Goal: Transaction & Acquisition: Purchase product/service

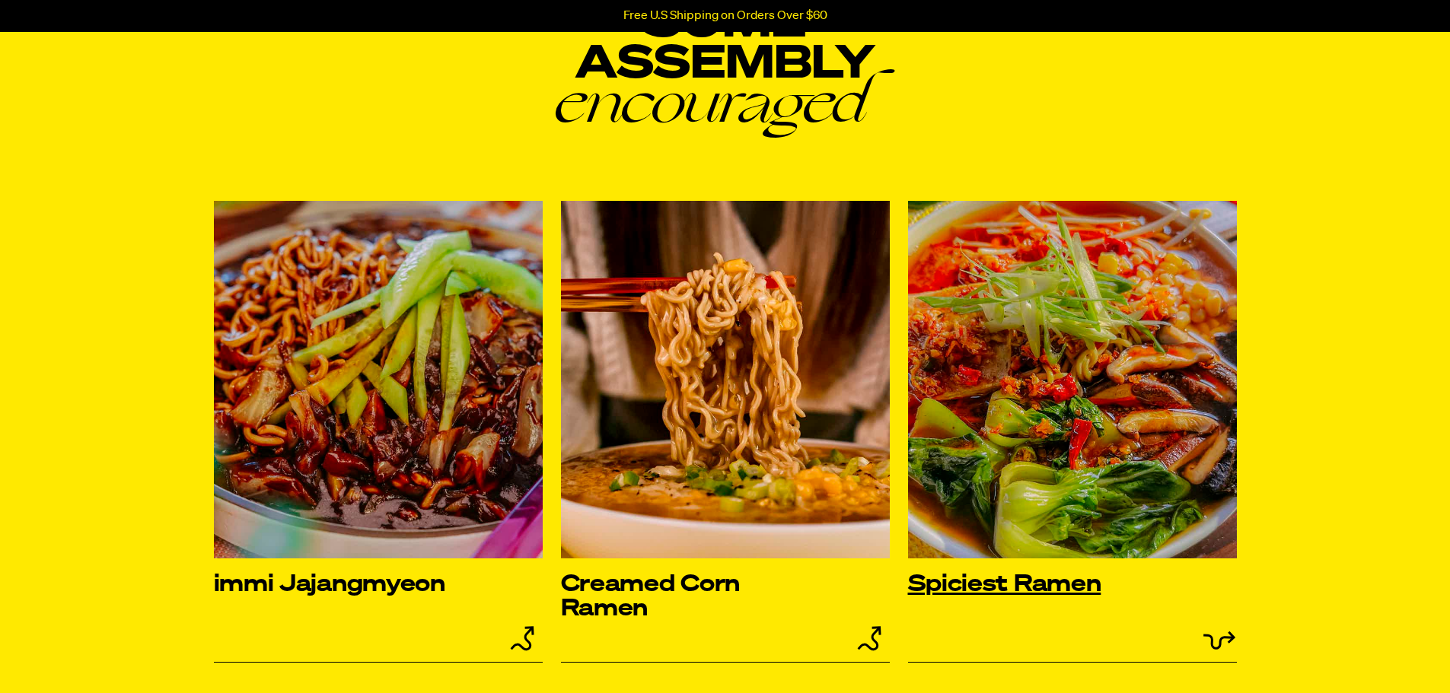
scroll to position [5707, 0]
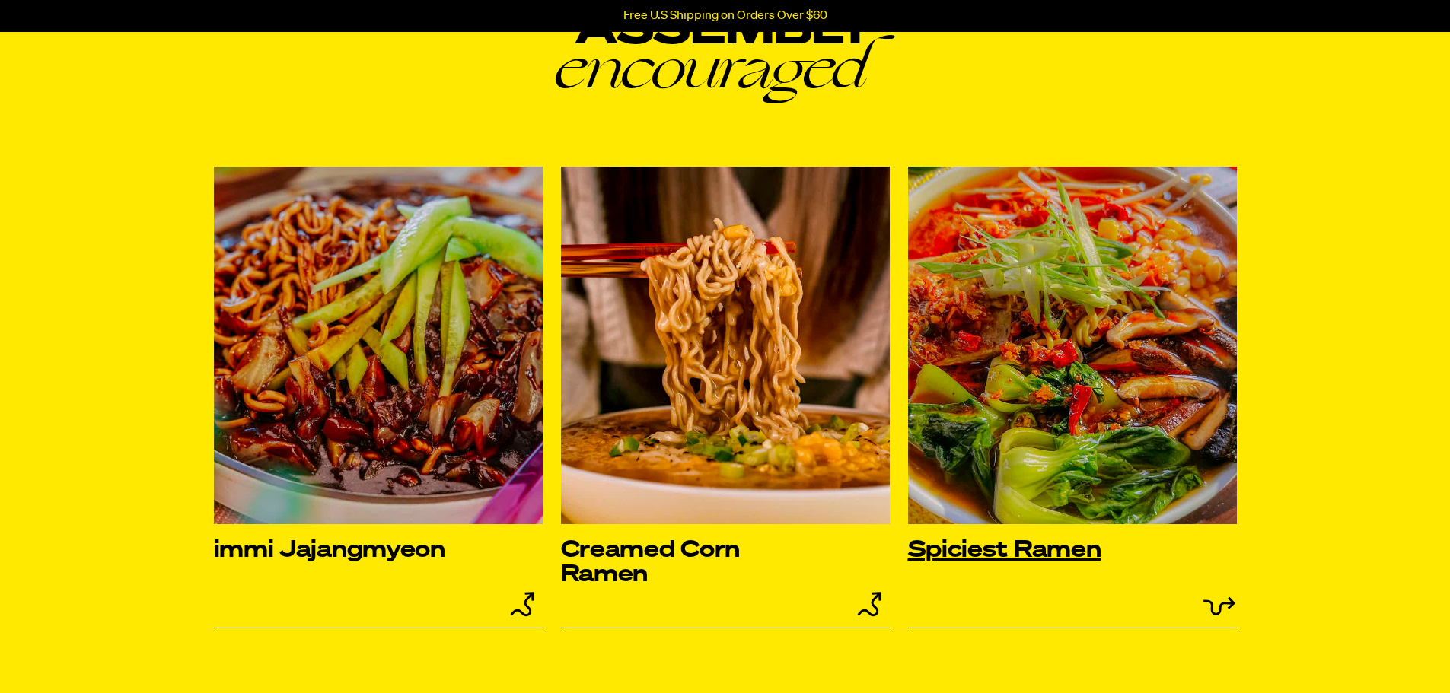
click at [1042, 549] on h3 "Spiciest Ramen" at bounding box center [1040, 551] width 264 height 24
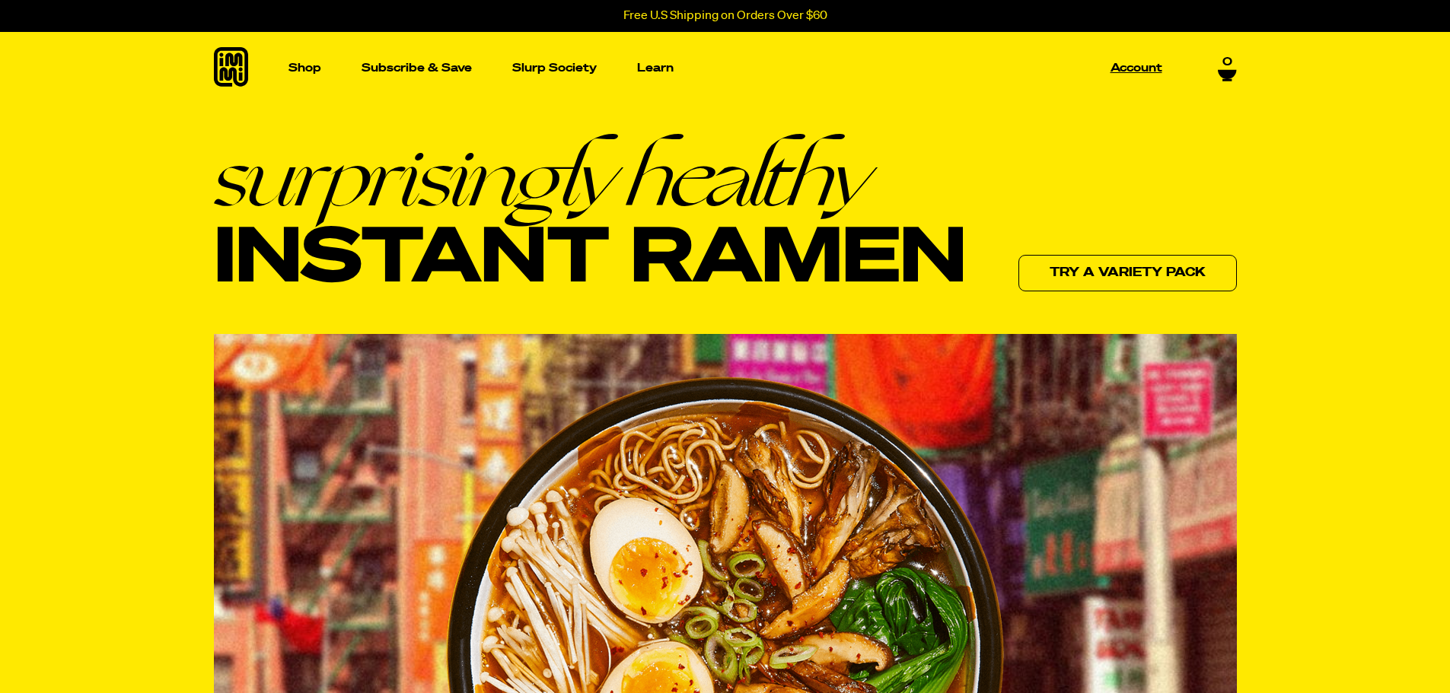
click at [1136, 65] on p "Account" at bounding box center [1136, 67] width 52 height 11
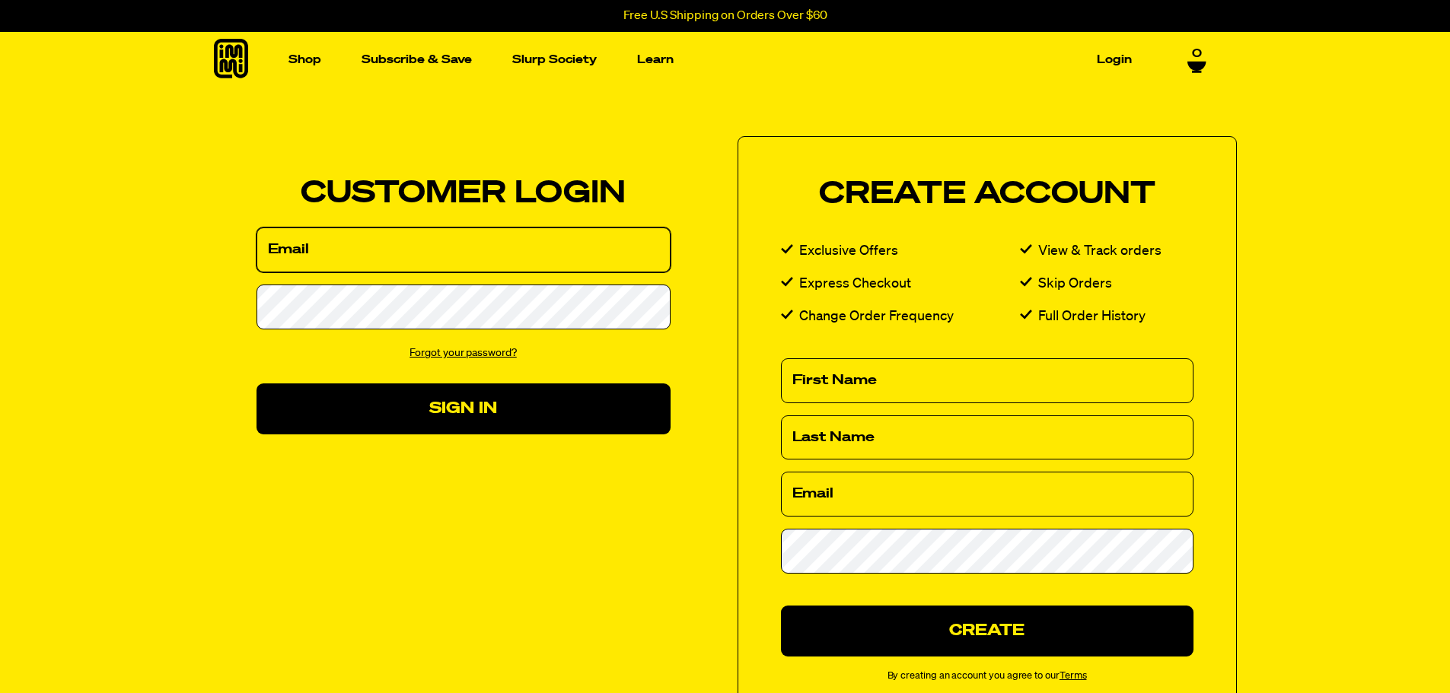
click at [449, 262] on input "Email" at bounding box center [463, 250] width 414 height 45
type input "Rhondaev@leeschools.net"
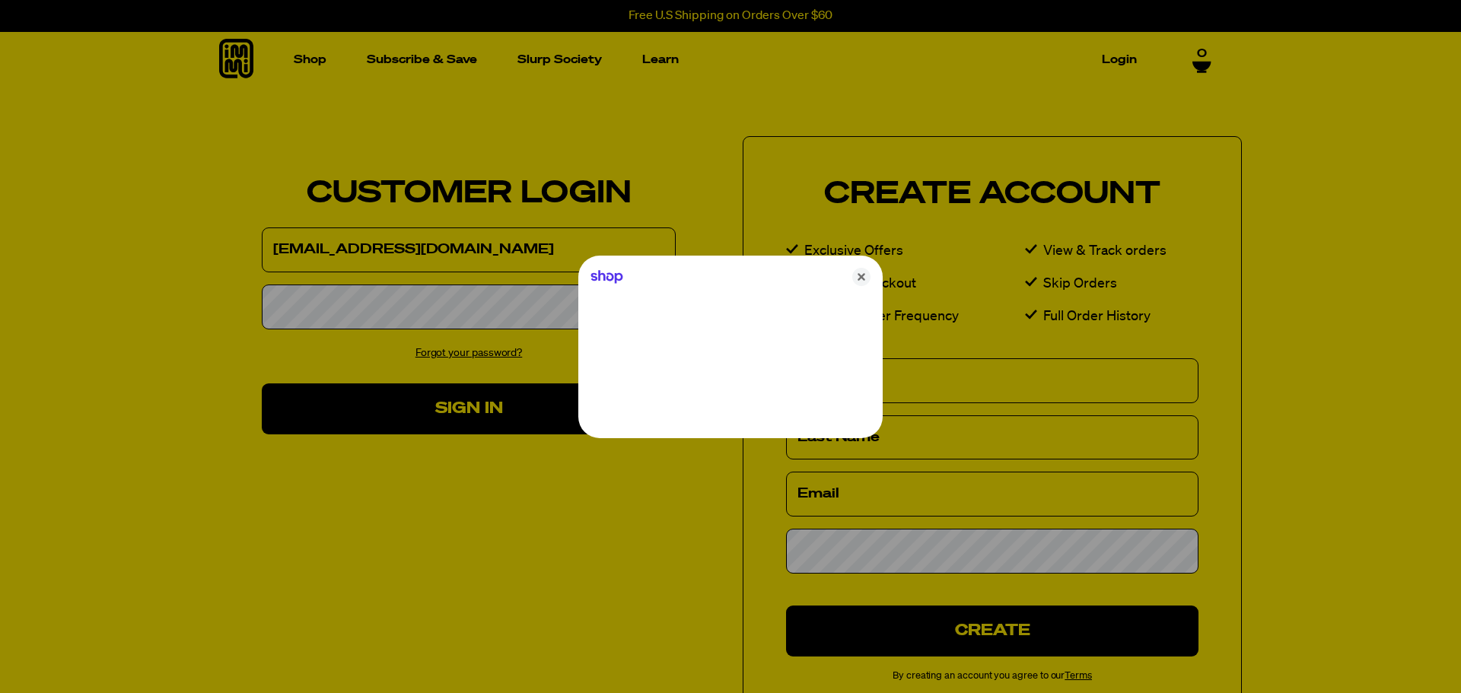
click at [477, 298] on div at bounding box center [730, 346] width 1461 height 693
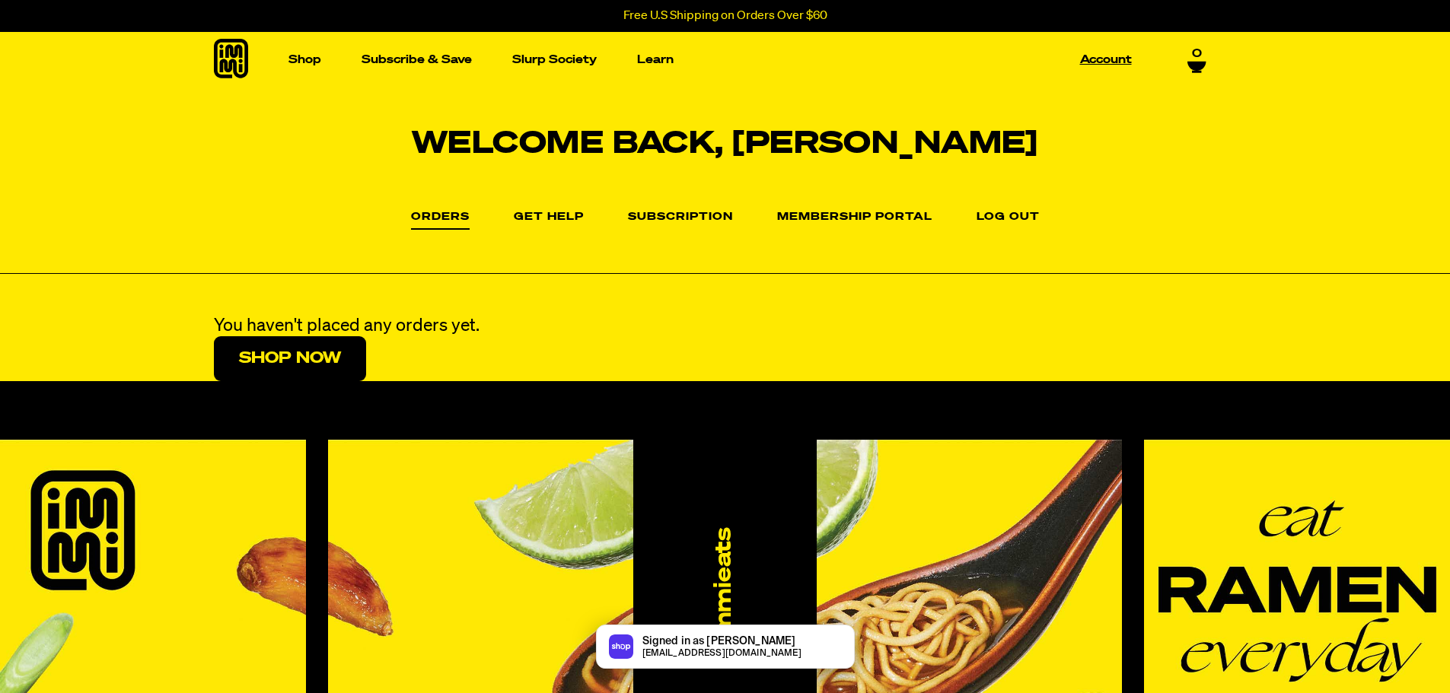
click at [1109, 59] on link "Account" at bounding box center [1106, 60] width 64 height 24
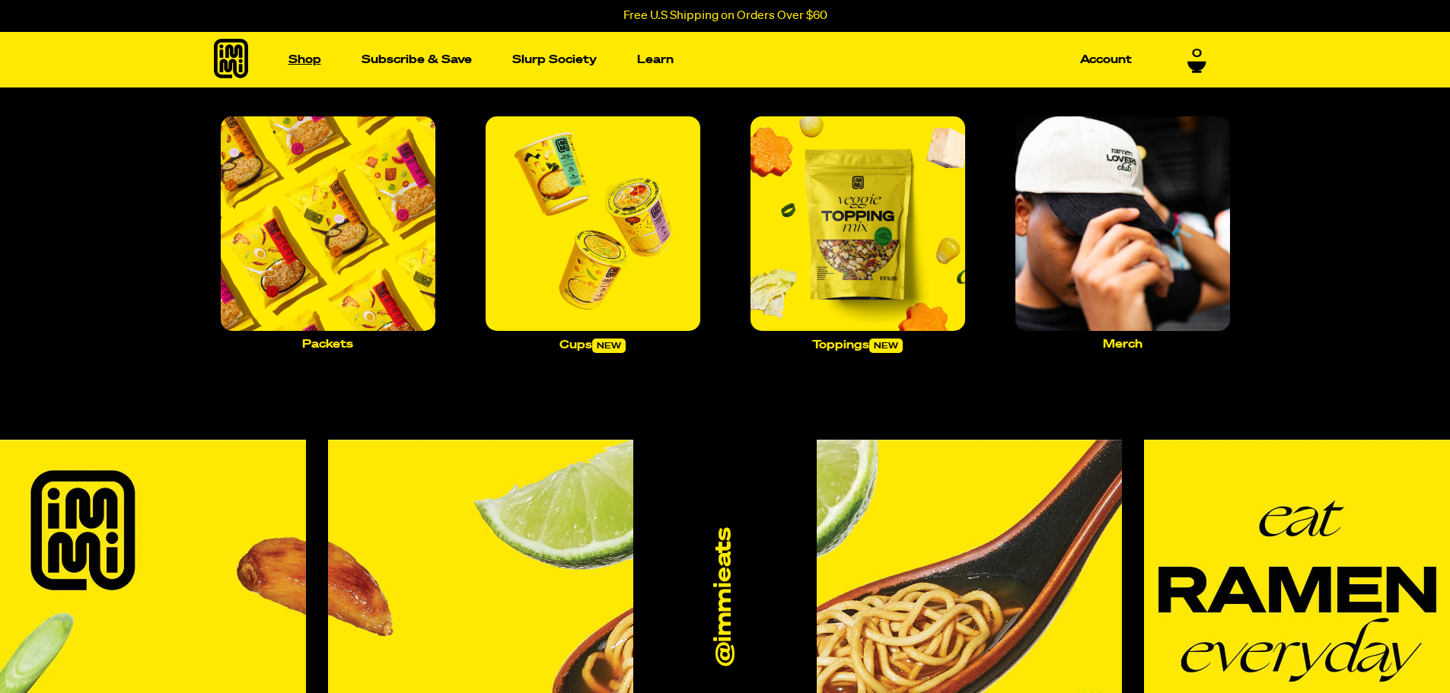
click at [307, 56] on link "Shop" at bounding box center [304, 60] width 45 height 24
click at [306, 59] on link "Shop" at bounding box center [304, 60] width 45 height 24
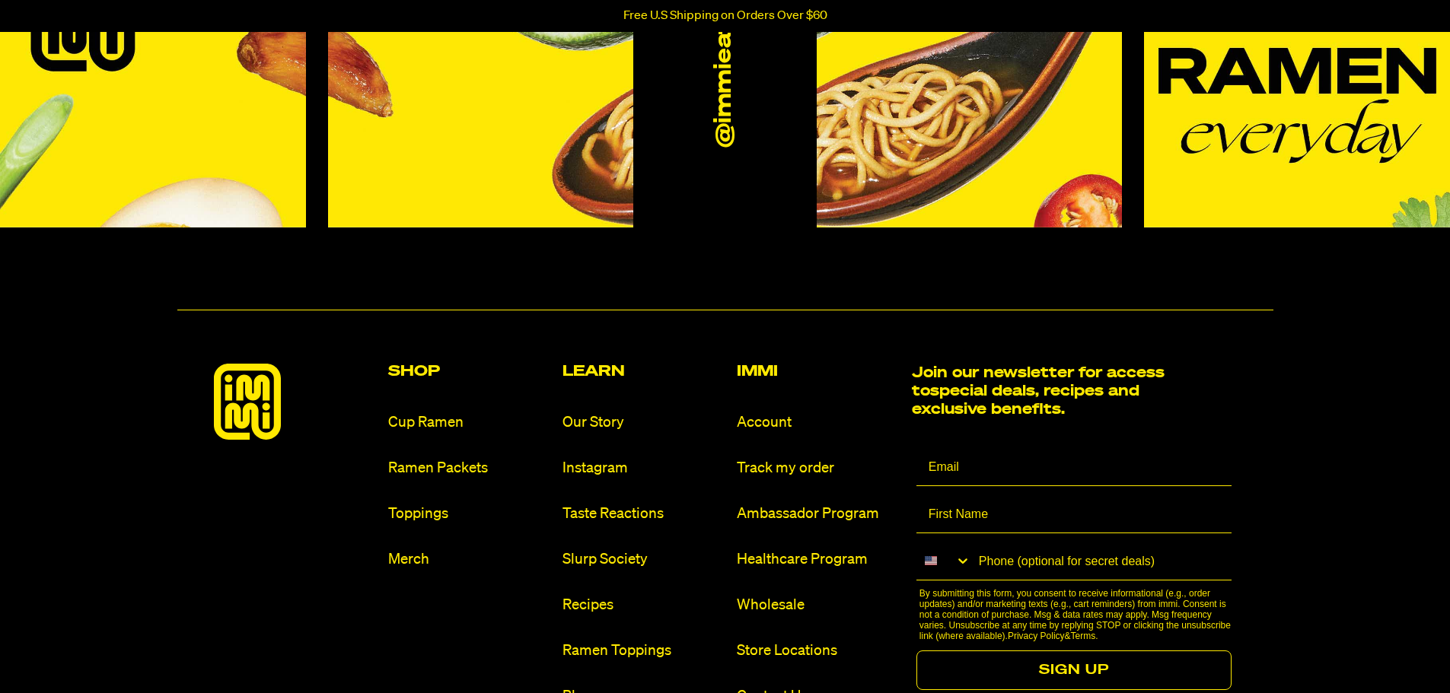
scroll to position [533, 0]
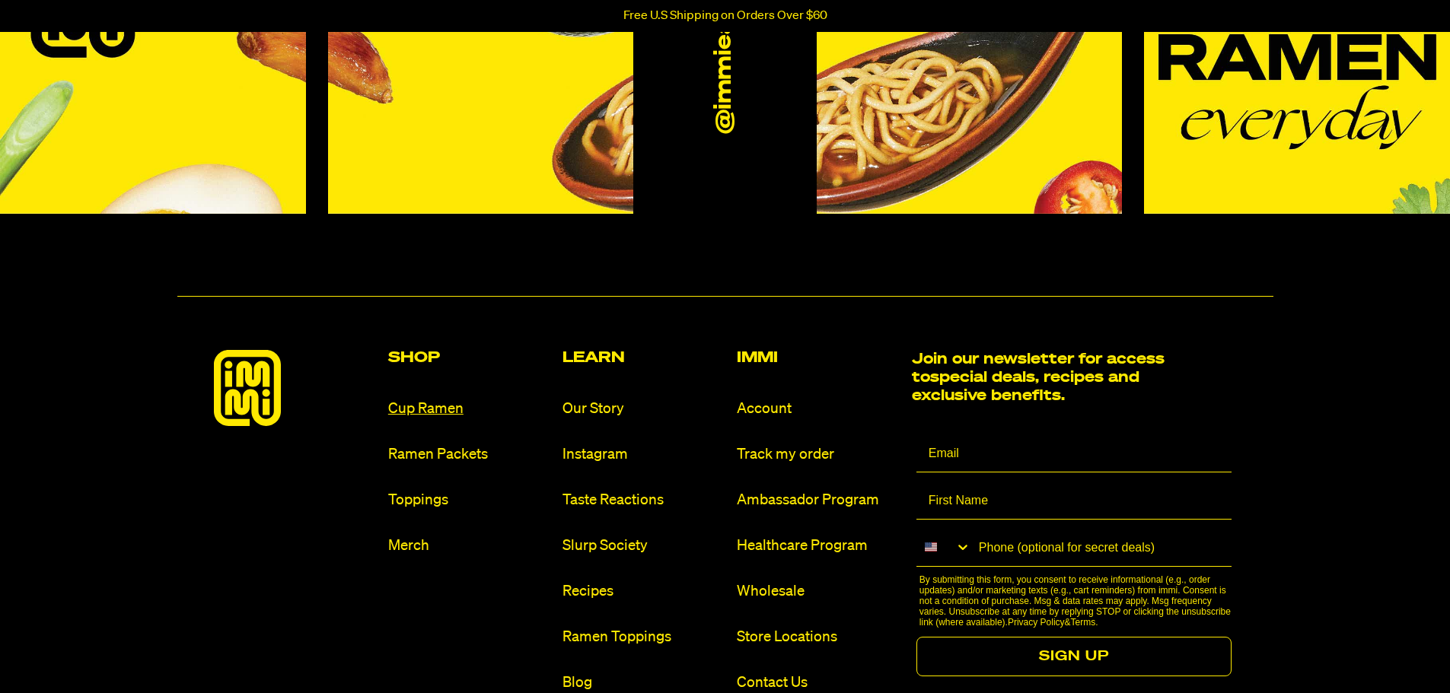
click at [431, 408] on link "Cup Ramen" at bounding box center [469, 409] width 162 height 21
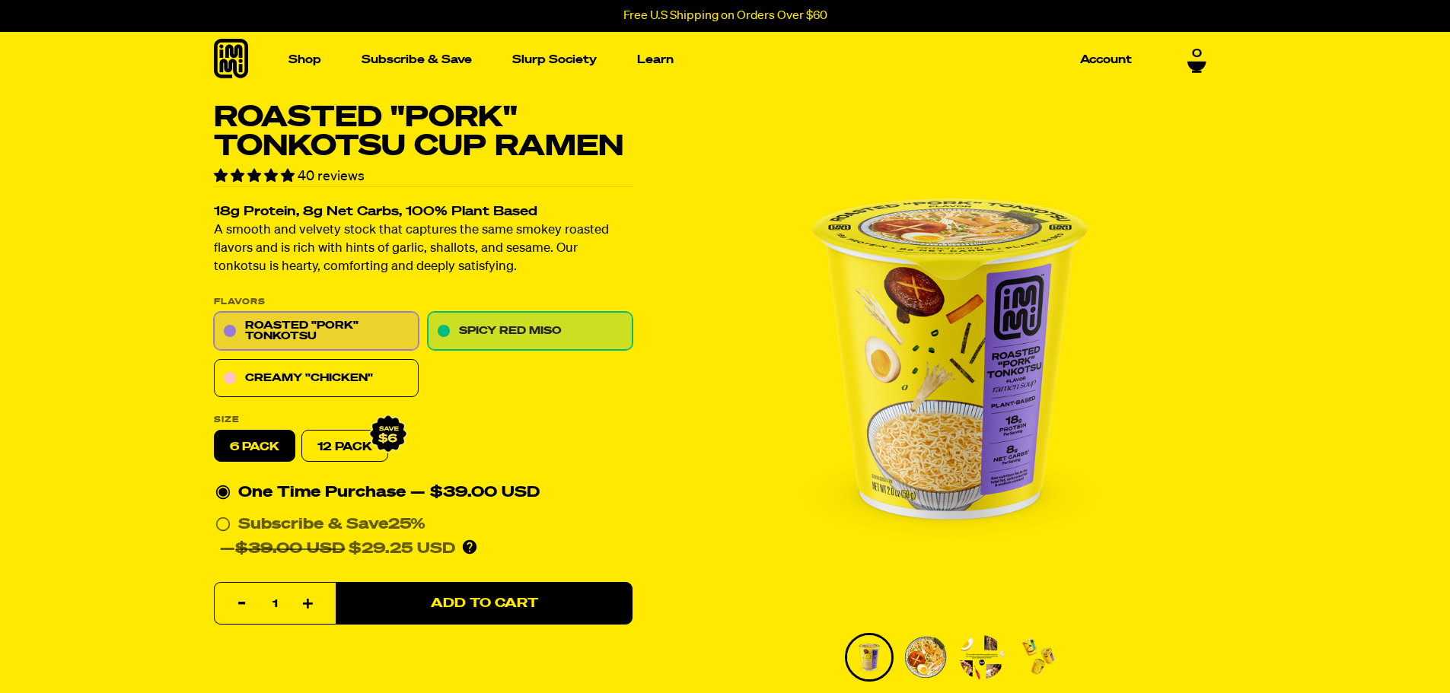
click at [558, 329] on link "Spicy Red Miso" at bounding box center [530, 332] width 205 height 38
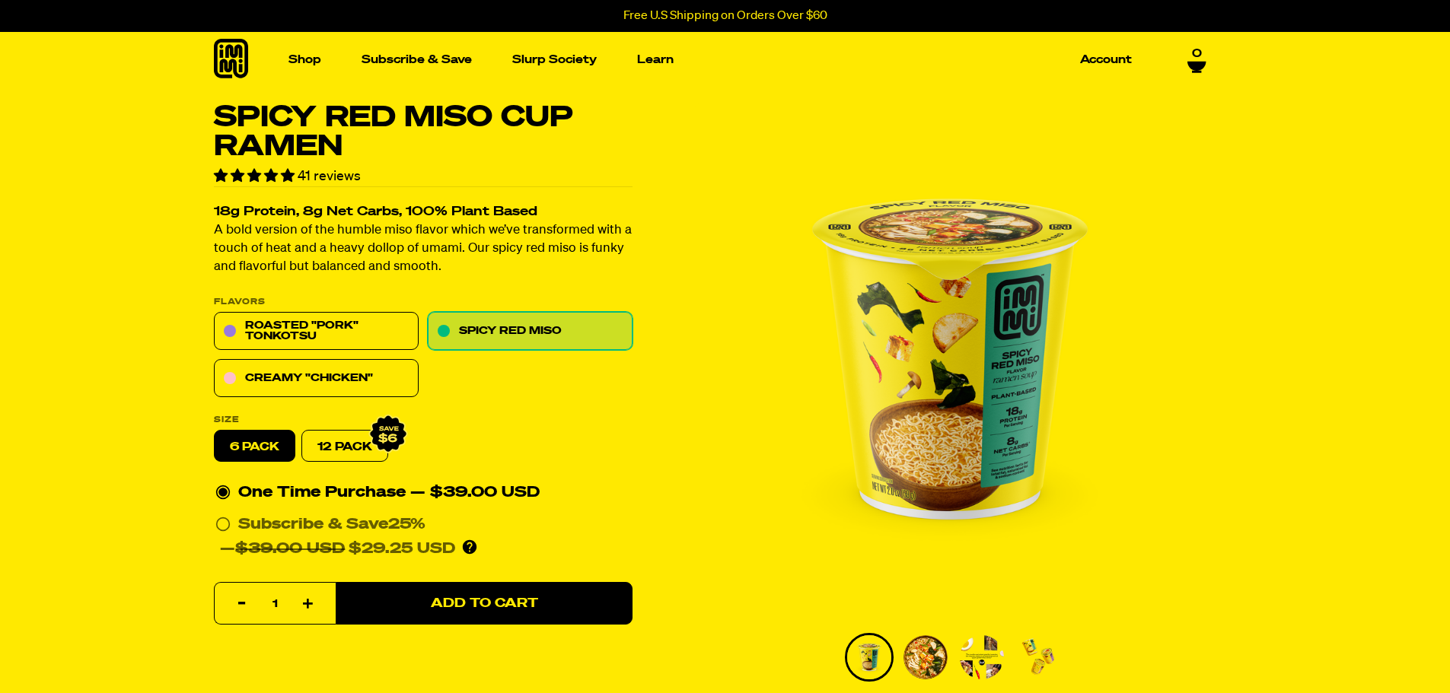
click at [240, 441] on label "6 pack" at bounding box center [254, 447] width 81 height 32
click at [215, 431] on input "6 pack" at bounding box center [214, 431] width 1 height 1
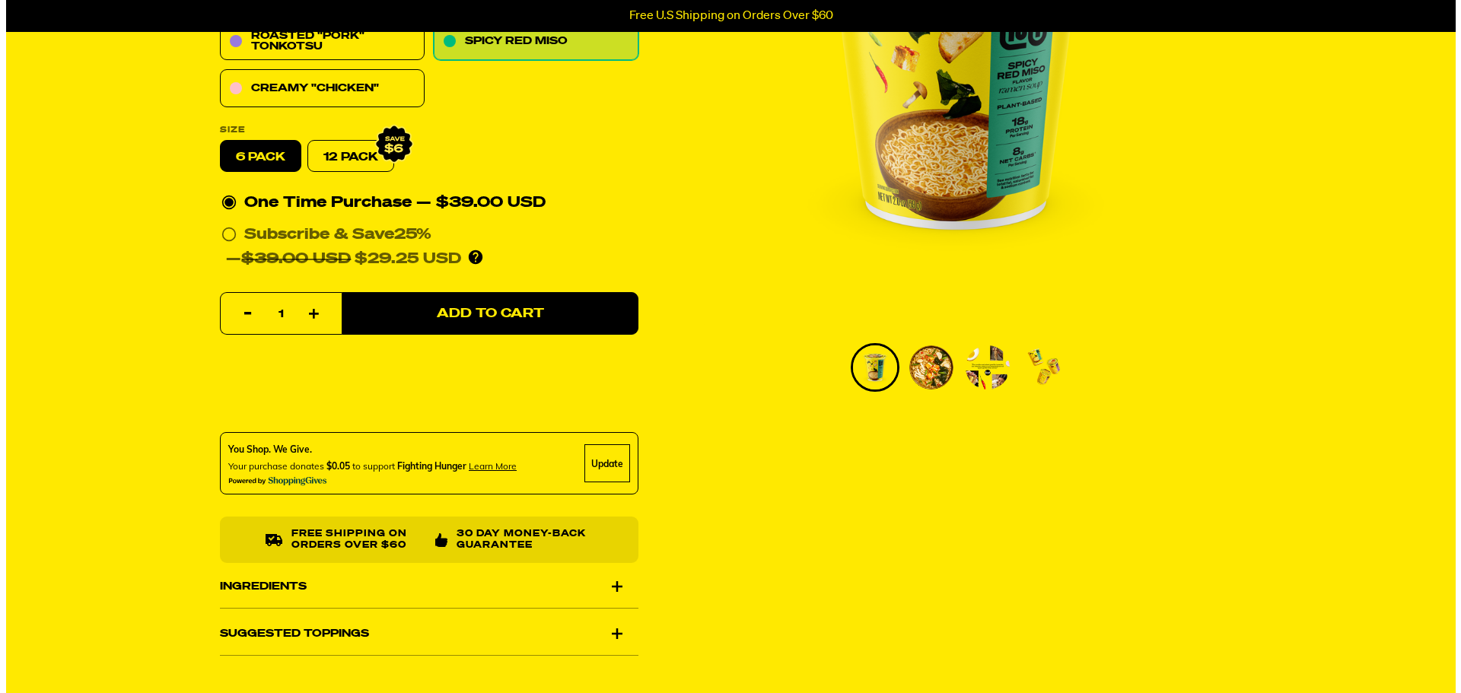
scroll to position [304, 0]
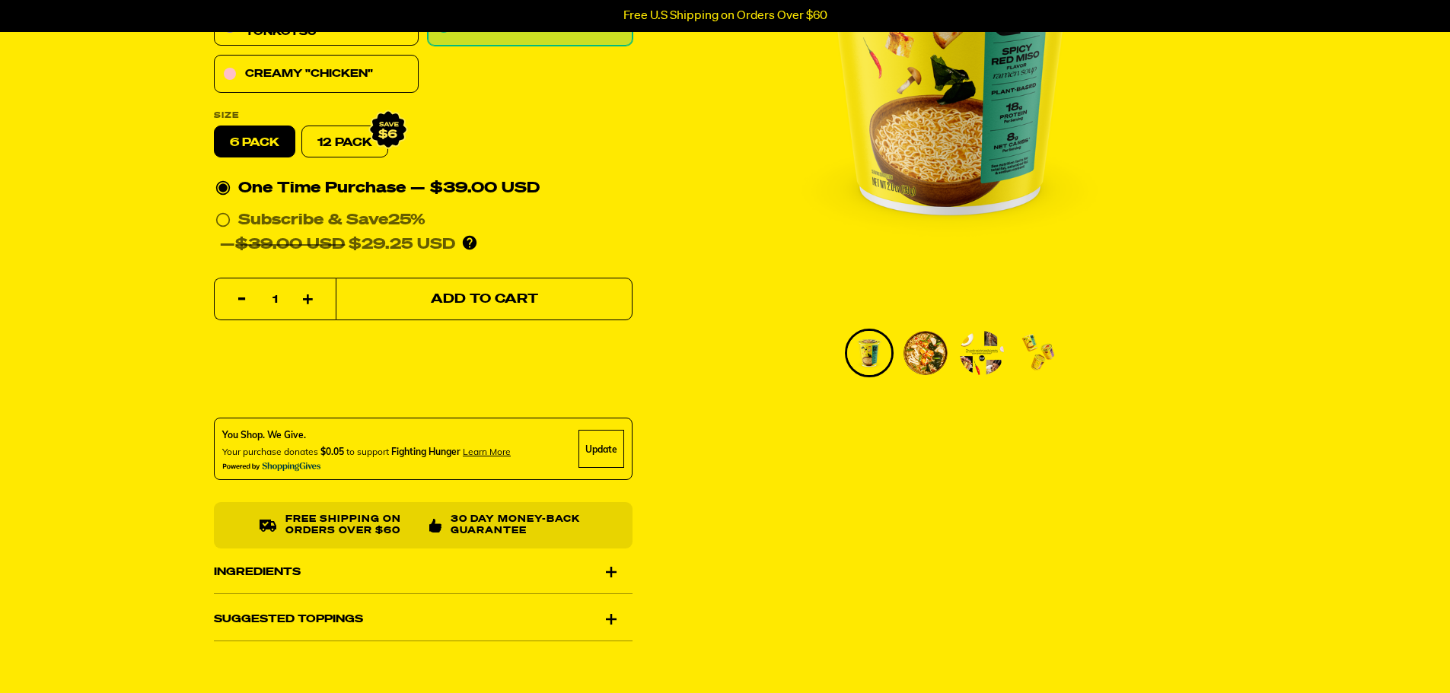
click at [479, 298] on span "Add to Cart" at bounding box center [483, 299] width 107 height 13
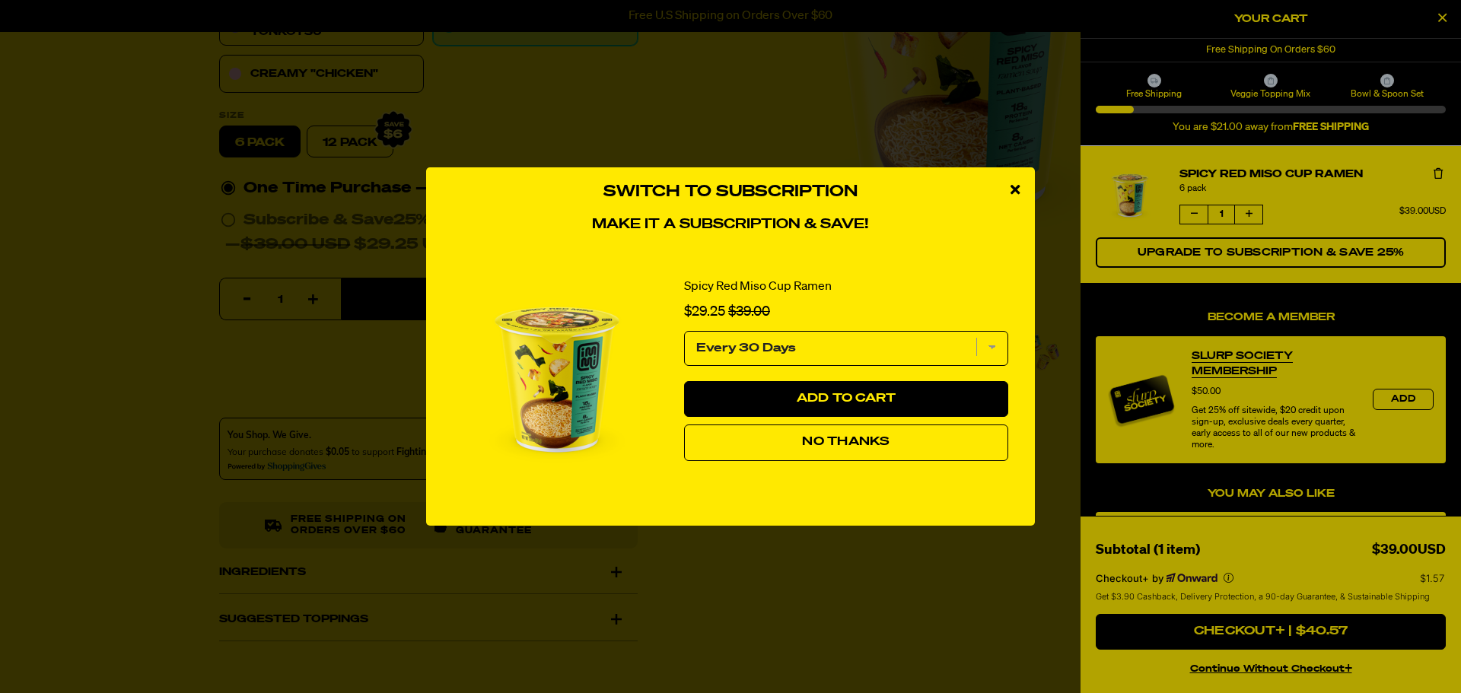
click at [836, 436] on span "No Thanks" at bounding box center [846, 442] width 88 height 12
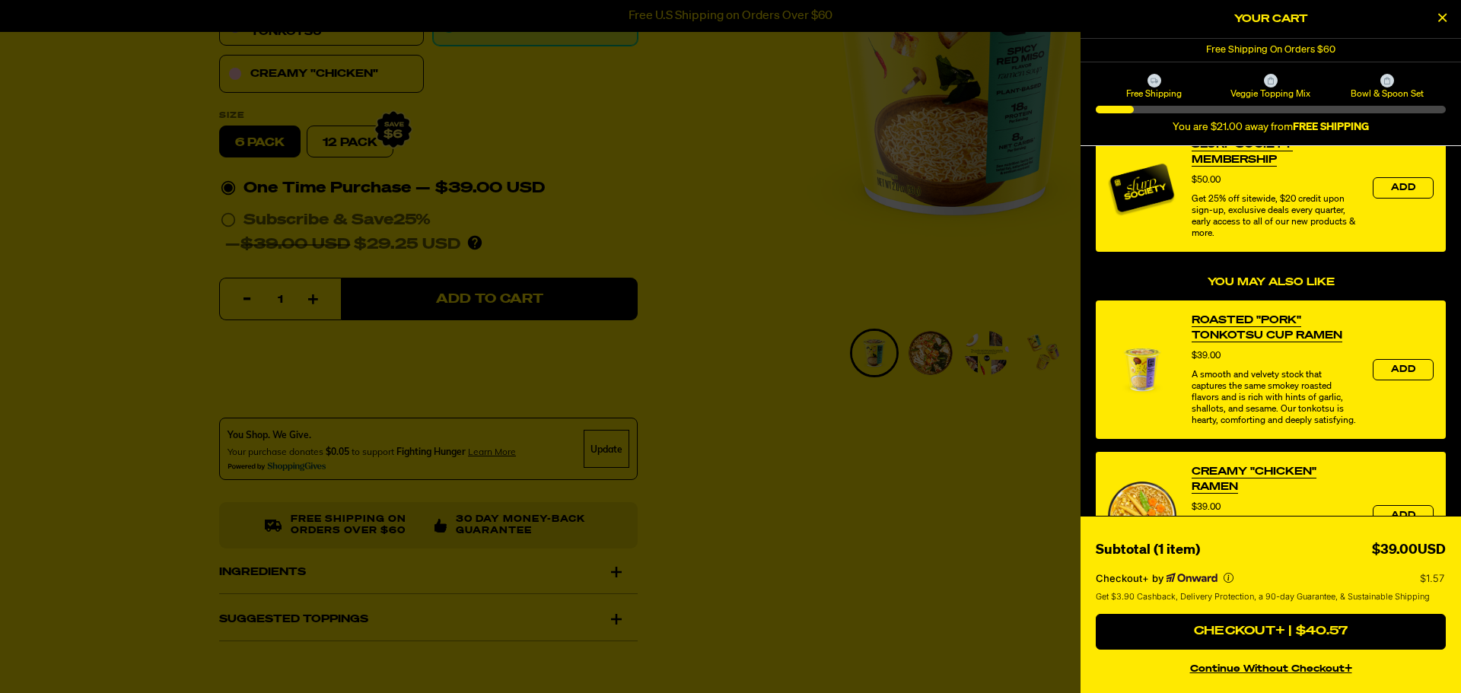
scroll to position [228, 0]
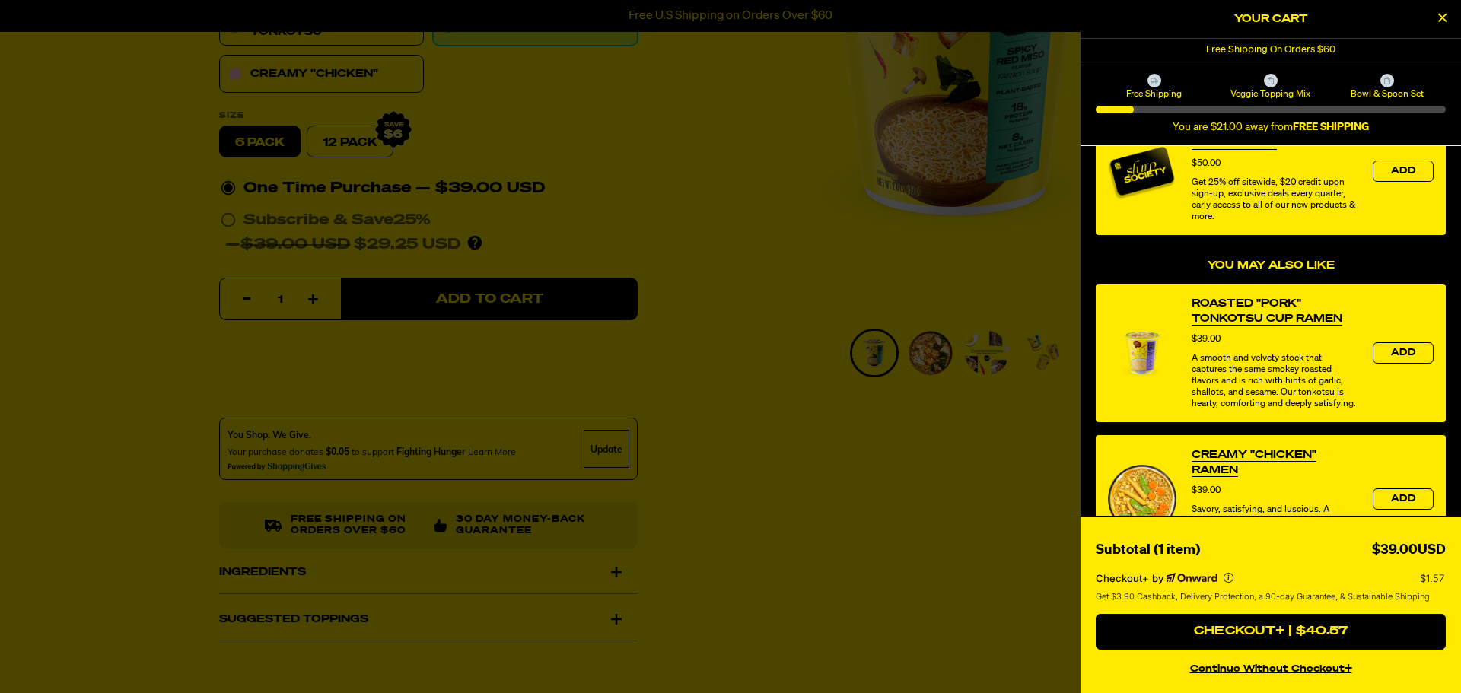
click at [1270, 665] on button "continue without Checkout+" at bounding box center [1271, 667] width 350 height 22
